Goal: Find contact information: Find contact information

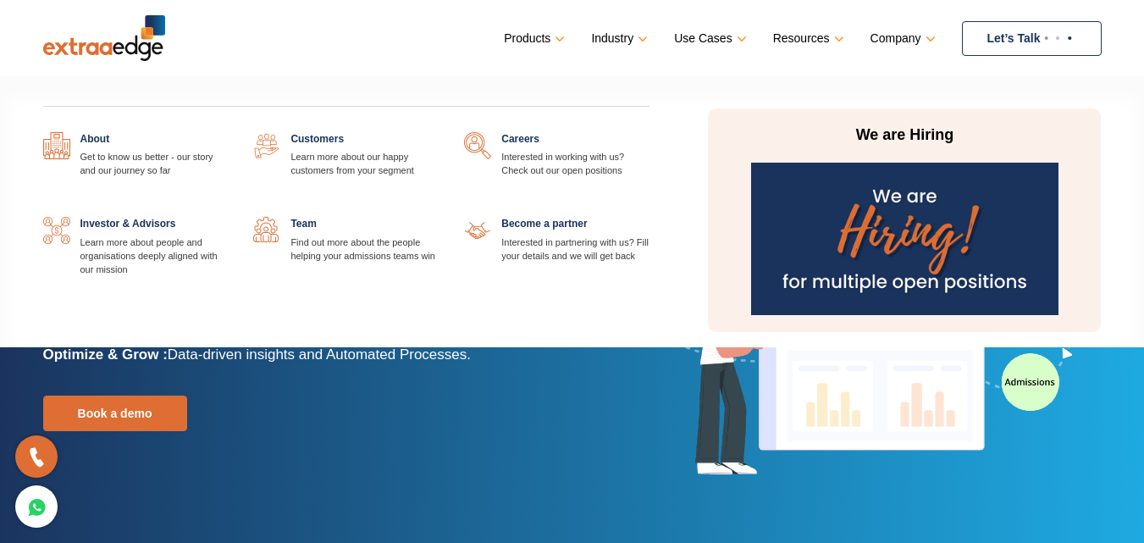
click at [888, 209] on img at bounding box center [904, 239] width 307 height 152
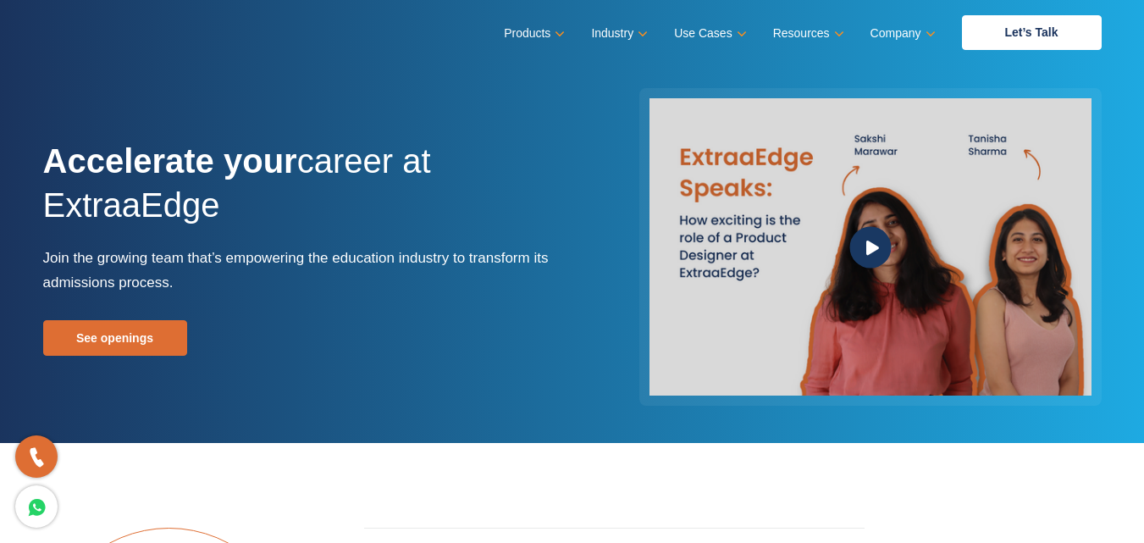
click at [873, 248] on icon at bounding box center [872, 247] width 13 height 14
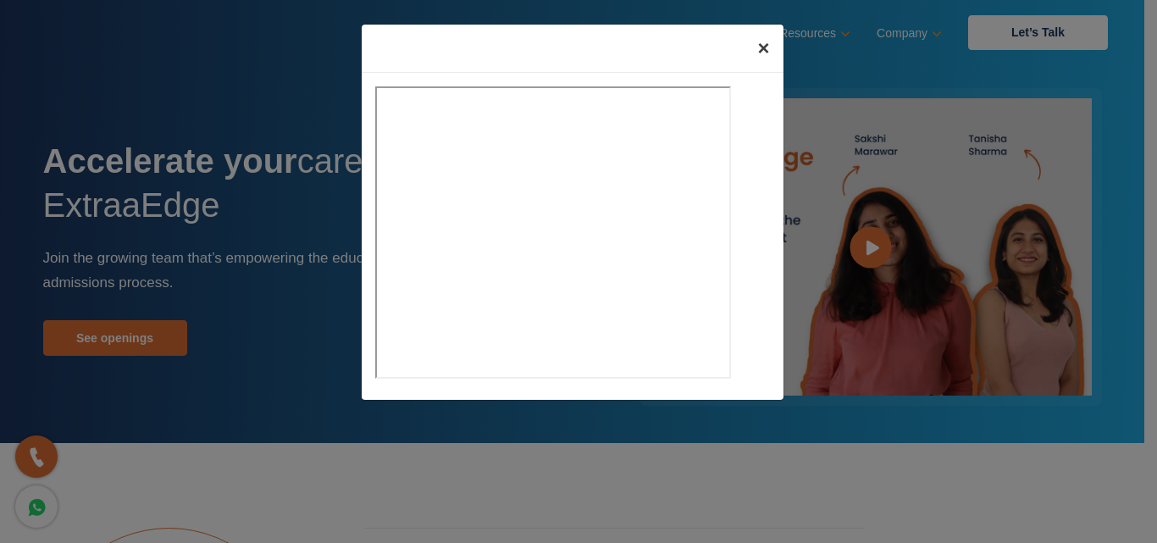
click at [761, 45] on span "×" at bounding box center [763, 47] width 12 height 23
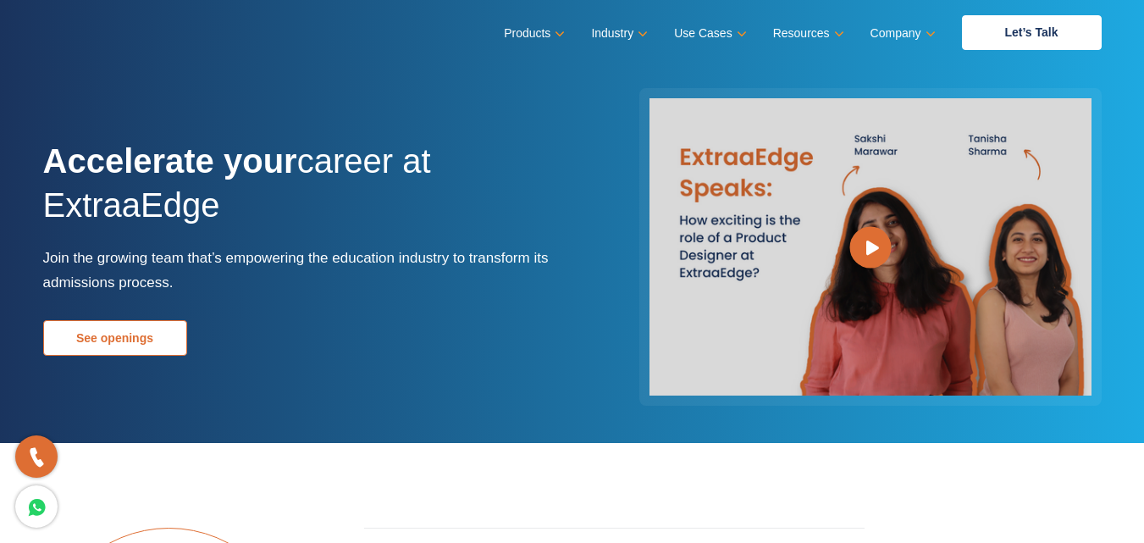
click at [104, 330] on link "See openings" at bounding box center [115, 338] width 144 height 36
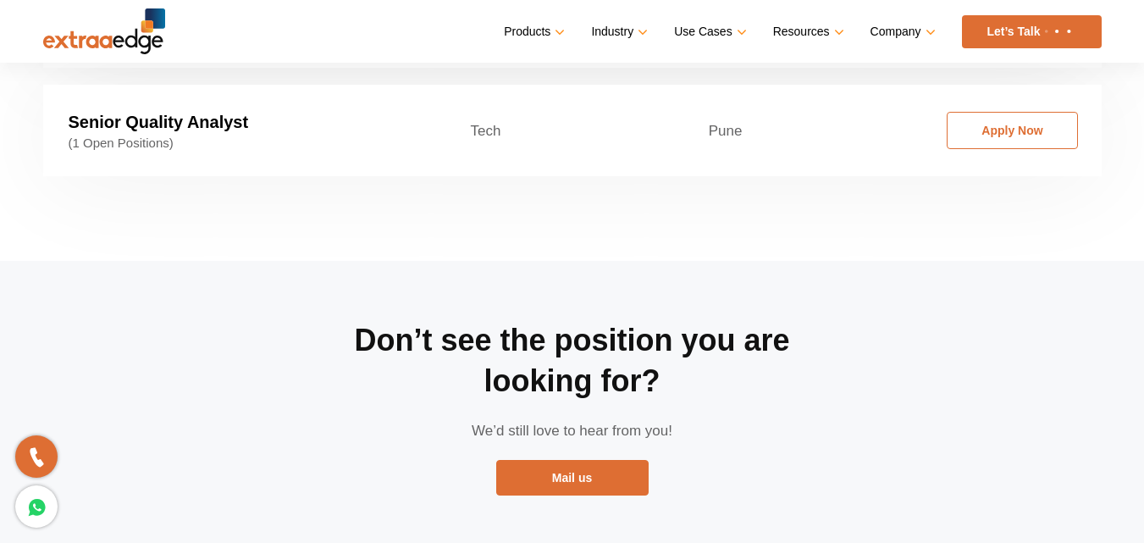
scroll to position [3084, 0]
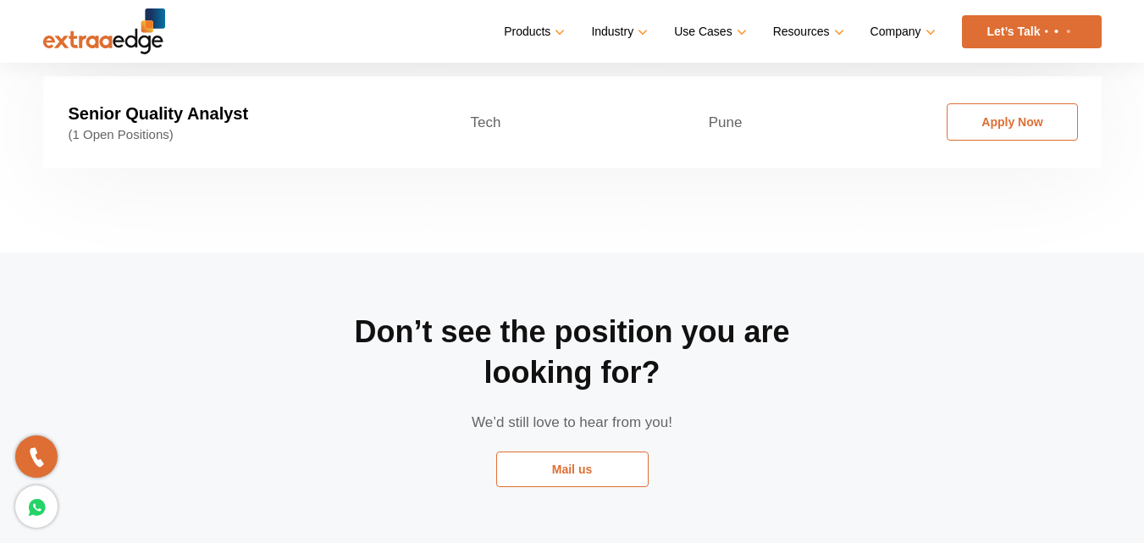
click at [569, 451] on link "Mail us" at bounding box center [572, 469] width 152 height 36
click at [567, 451] on link "Mail us" at bounding box center [572, 469] width 152 height 36
click at [560, 451] on link "Mail us" at bounding box center [572, 469] width 152 height 36
click at [557, 451] on link "Mail us" at bounding box center [572, 469] width 152 height 36
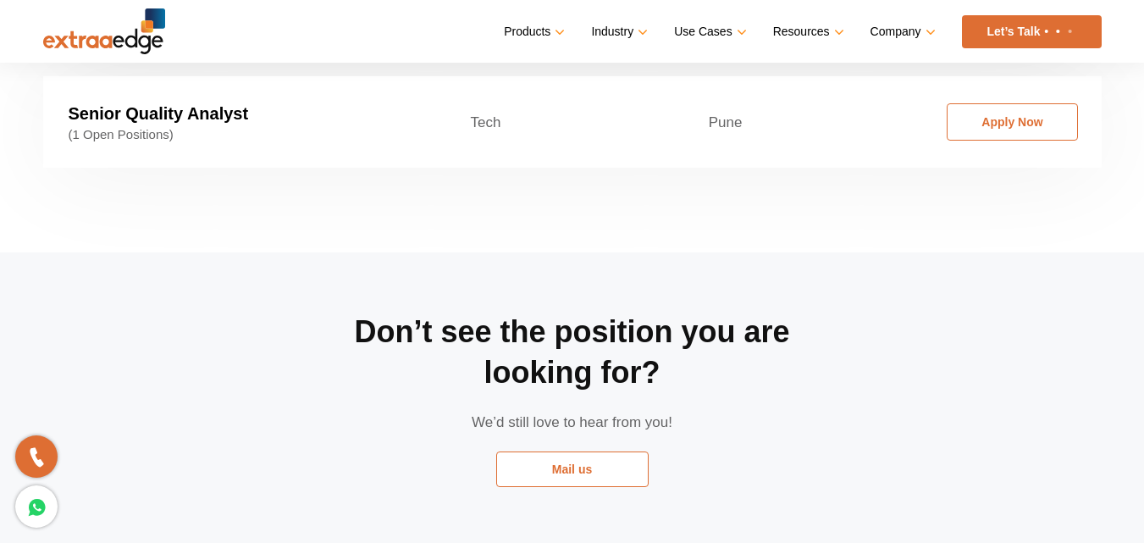
click at [557, 451] on link "Mail us" at bounding box center [572, 469] width 152 height 36
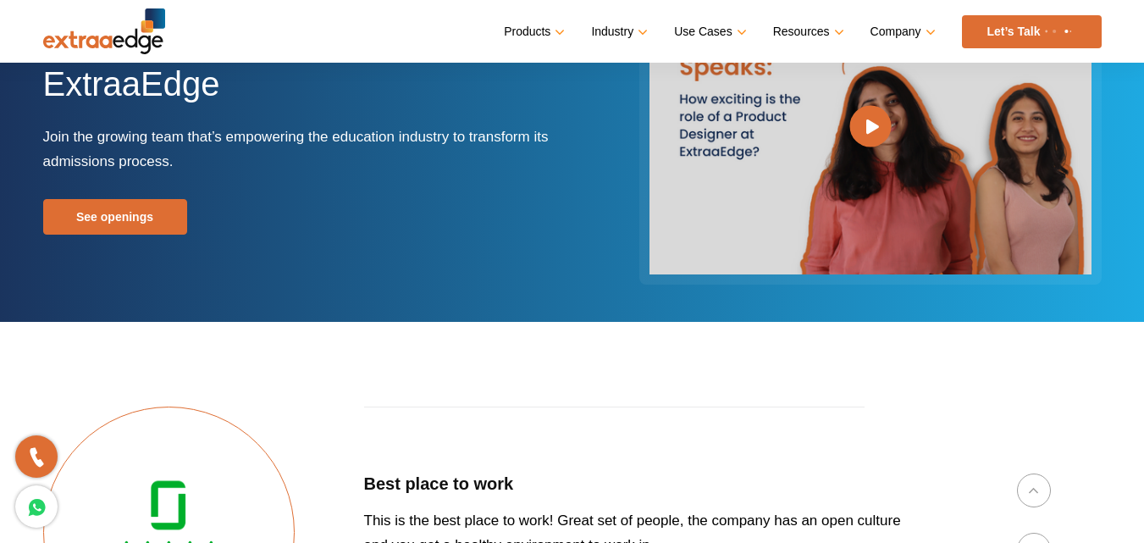
scroll to position [120, 0]
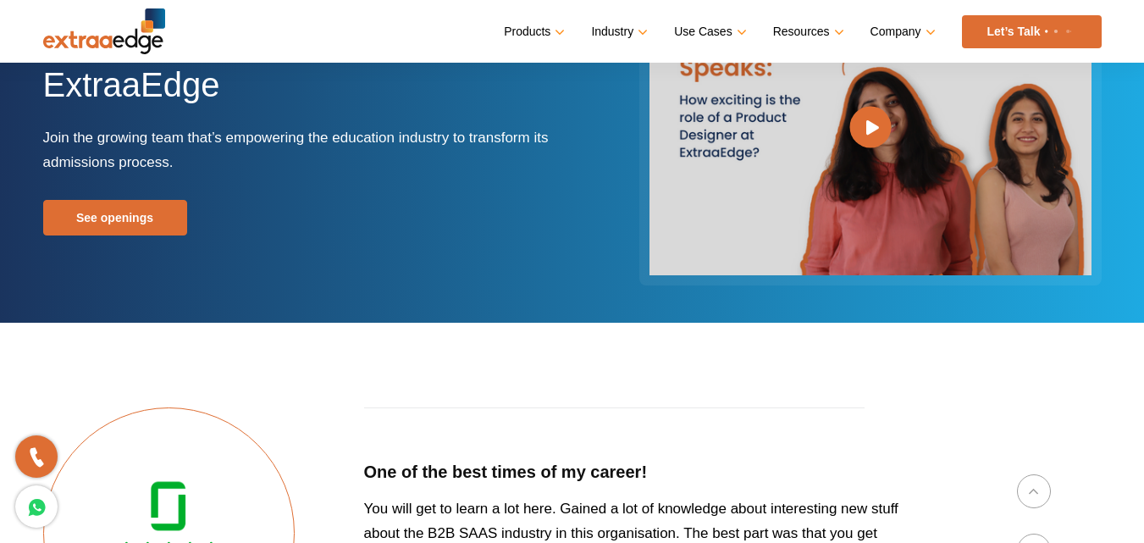
click at [975, 32] on link "Let’s Talk" at bounding box center [1032, 31] width 140 height 33
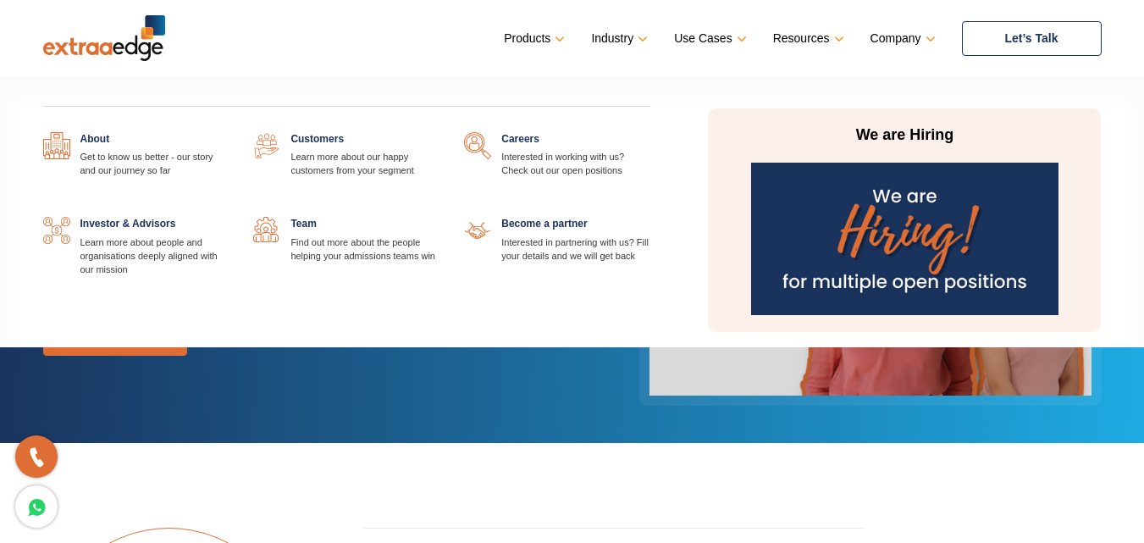
click at [886, 39] on link "Company" at bounding box center [902, 38] width 62 height 25
click at [228, 132] on link at bounding box center [228, 132] width 0 height 0
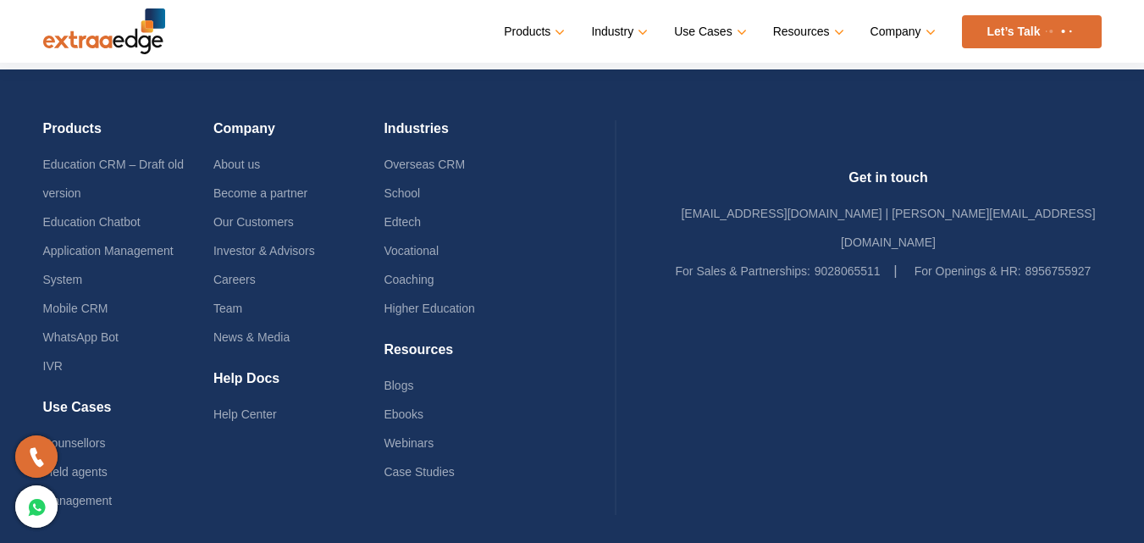
scroll to position [3848, 0]
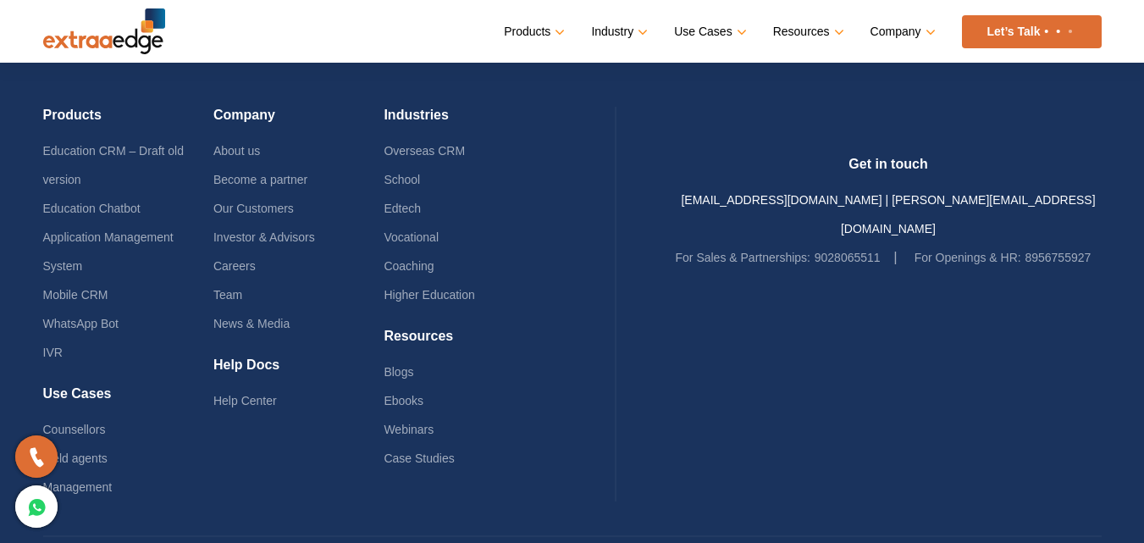
click at [918, 193] on link "[EMAIL_ADDRESS][DOMAIN_NAME] | [PERSON_NAME][EMAIL_ADDRESS][DOMAIN_NAME]" at bounding box center [888, 214] width 414 height 42
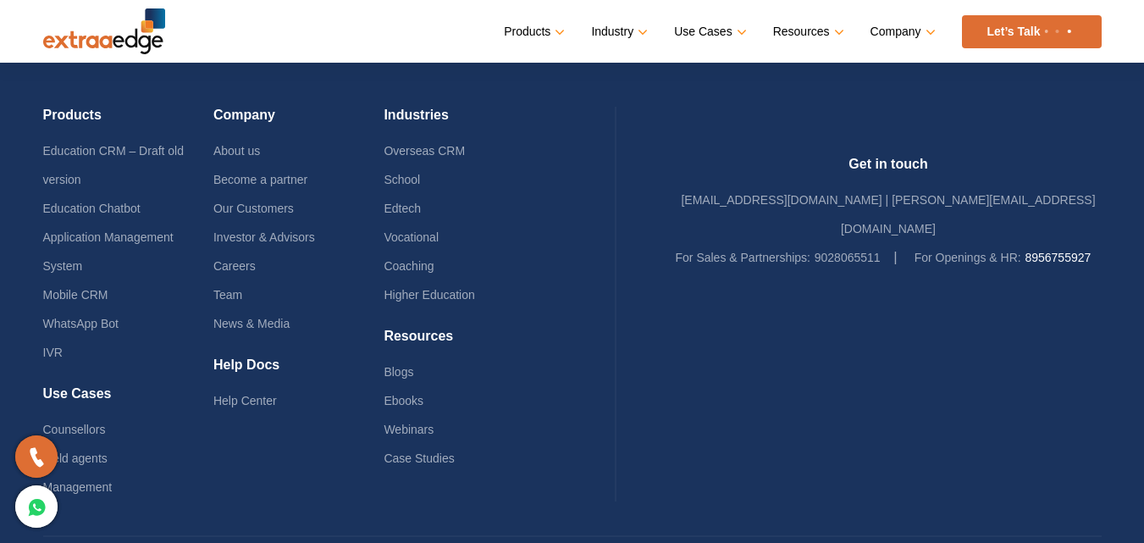
click at [1025, 251] on link "8956755927" at bounding box center [1058, 258] width 66 height 14
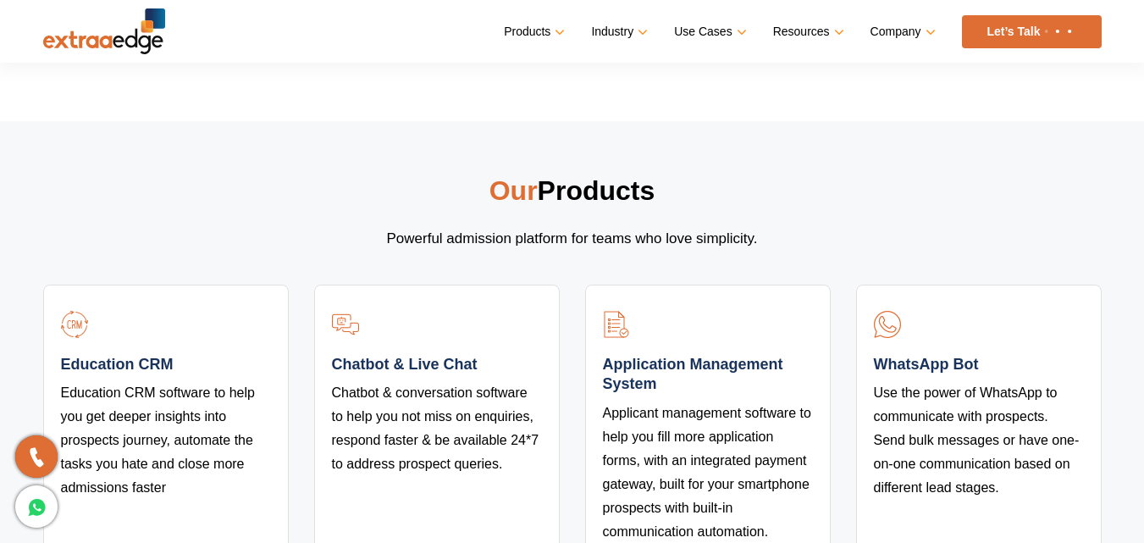
scroll to position [2917, 0]
